Goal: Information Seeking & Learning: Learn about a topic

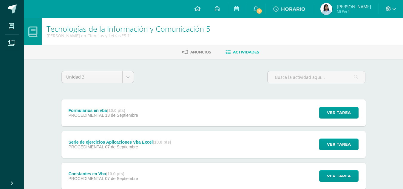
click at [74, 142] on div "Serie de ejercicios Aplicaciones Vba Excel (10.0 pts)" at bounding box center [119, 142] width 103 height 5
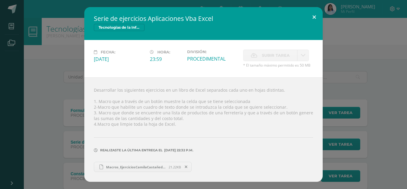
click at [317, 16] on button at bounding box center [314, 17] width 17 height 20
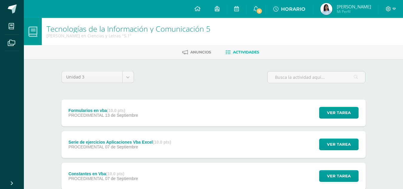
click at [177, 120] on div "Formularios en vba (10.0 pts) PROCEDIMENTAL 13 de Septiembre Ver tarea Formular…" at bounding box center [213, 112] width 304 height 27
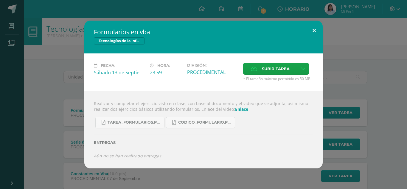
click at [314, 29] on button at bounding box center [314, 31] width 17 height 20
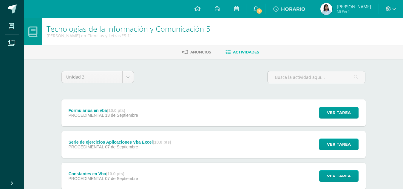
click at [262, 5] on link "5" at bounding box center [255, 9] width 19 height 18
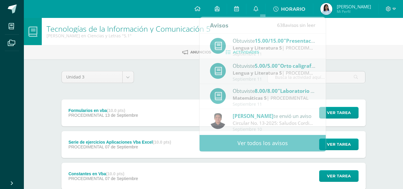
click at [351, 42] on div "Tecnologías de la Información y Comunicación 5 Quinto Bachillerato en Ciencias …" at bounding box center [213, 31] width 379 height 27
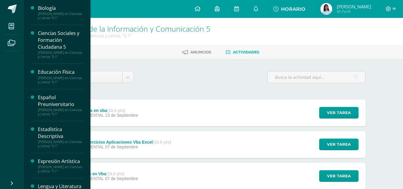
click at [69, 32] on div "Ciencias Sociales y Formación Ciudadana 5" at bounding box center [60, 40] width 45 height 21
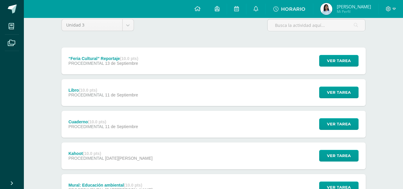
scroll to position [53, 0]
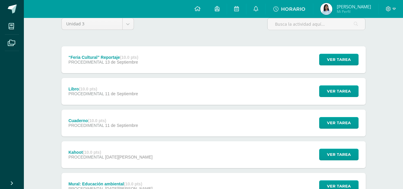
click at [213, 62] on div "“Feria Cultural” Reportaje (10.0 pts) PROCEDIMENTAL [DATE] Ver tarea “Feria Cul…" at bounding box center [213, 59] width 304 height 27
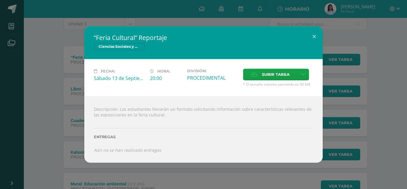
click at [213, 62] on div "Fecha: [DATE] Hora: 20:00 División: PROCEDIMENTAL Subir tarea" at bounding box center [203, 77] width 238 height 37
click at [315, 34] on button at bounding box center [314, 36] width 17 height 20
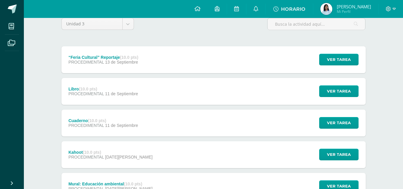
click at [131, 87] on div "Libro (10.0 pts)" at bounding box center [102, 88] width 69 height 5
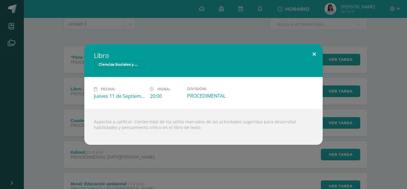
click at [313, 56] on button at bounding box center [314, 54] width 17 height 20
